Goal: Transaction & Acquisition: Obtain resource

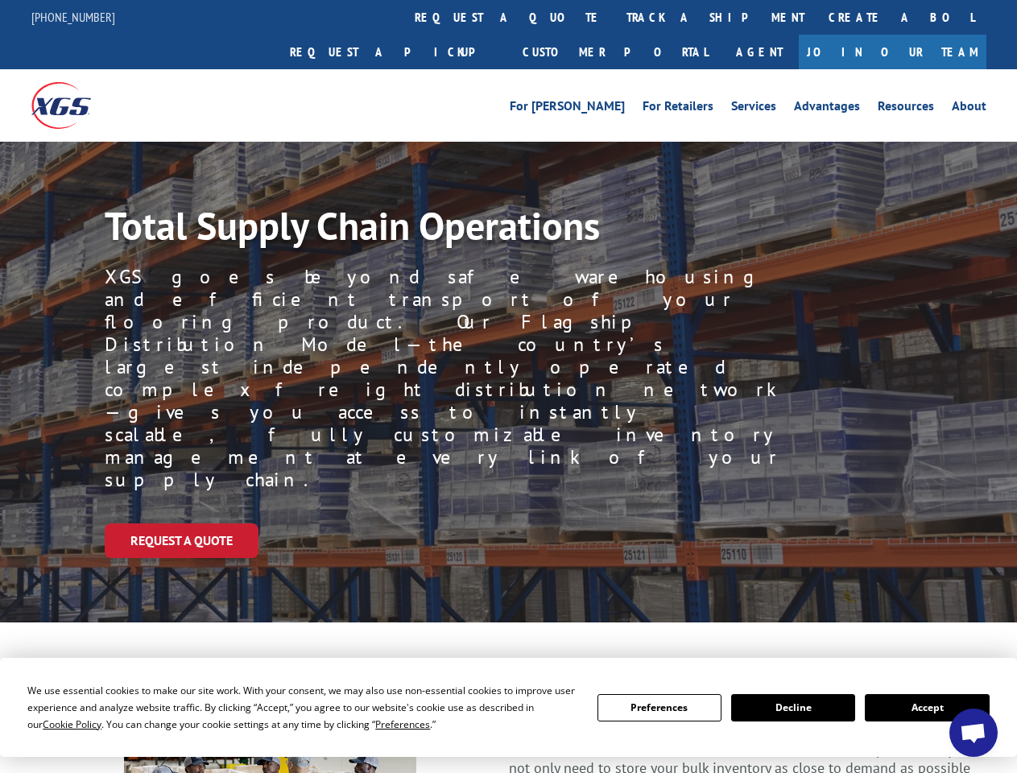
click at [508, 523] on div "Request a Quote" at bounding box center [561, 540] width 912 height 35
click at [56, 724] on span "Cookie Policy" at bounding box center [72, 724] width 59 height 14
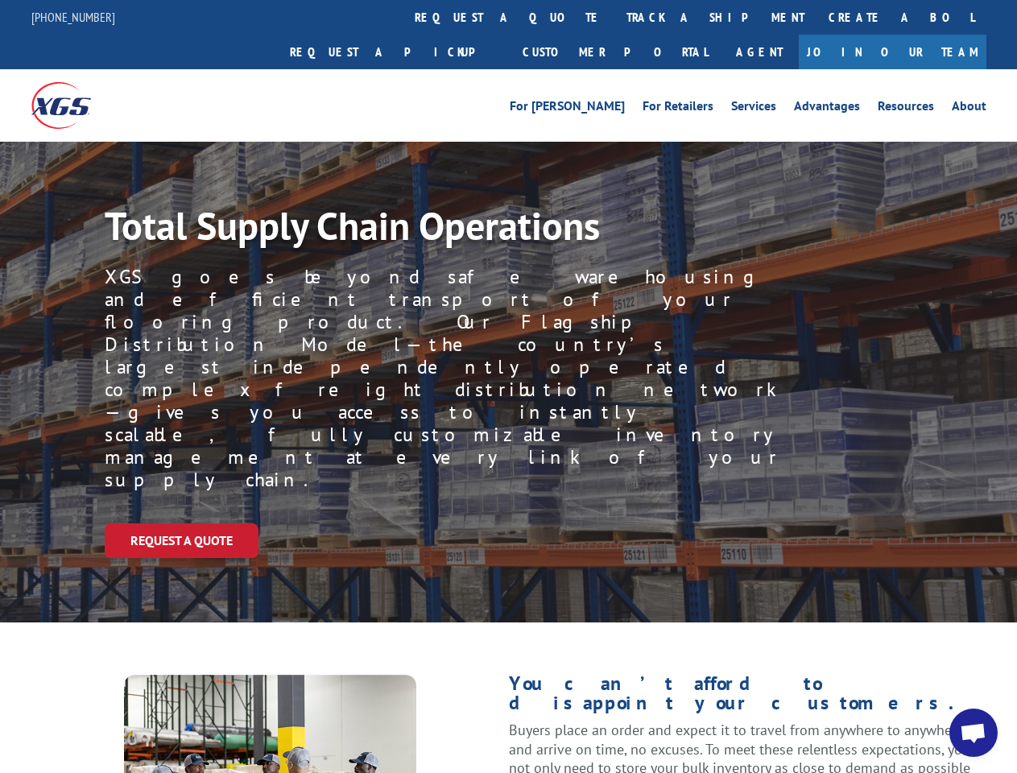
click at [508, 523] on div "Request a Quote" at bounding box center [561, 540] width 912 height 35
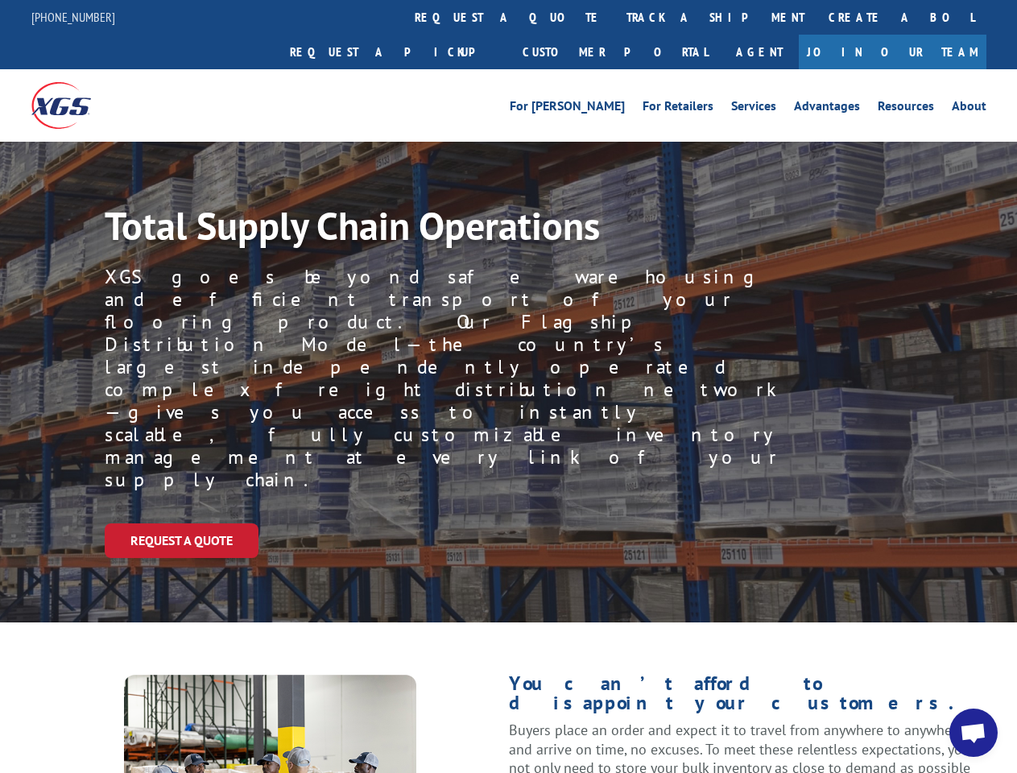
click at [614, 17] on link "track a shipment" at bounding box center [715, 17] width 202 height 35
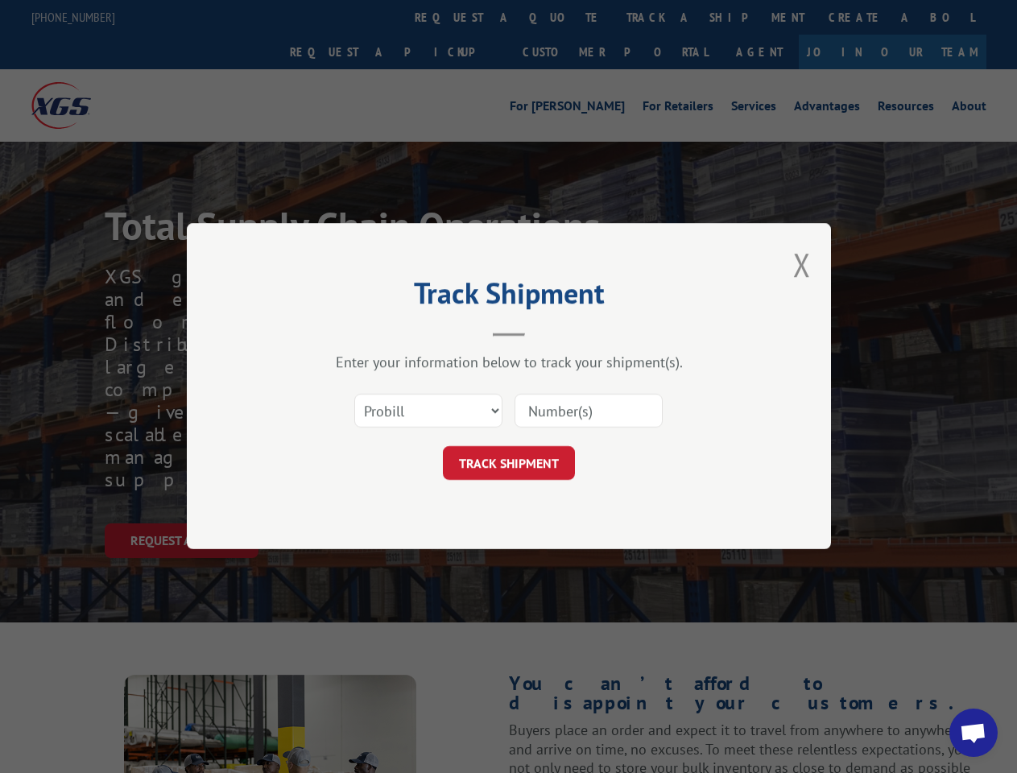
click at [562, 17] on div "Track Shipment Enter your information below to track your shipment(s). Select c…" at bounding box center [508, 386] width 1017 height 773
click at [663, 17] on div "Track Shipment Enter your information below to track your shipment(s). Select c…" at bounding box center [508, 386] width 1017 height 773
